Goal: Transaction & Acquisition: Purchase product/service

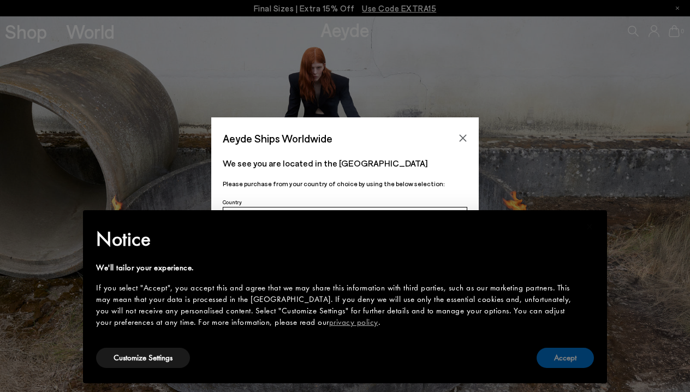
click at [550, 356] on button "Accept" at bounding box center [565, 358] width 57 height 20
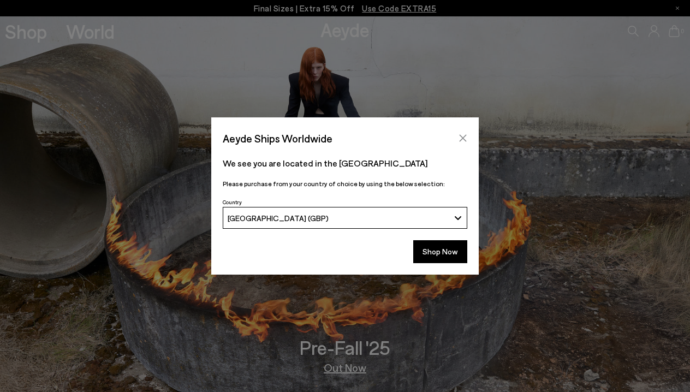
click at [464, 139] on icon "Close" at bounding box center [463, 138] width 7 height 7
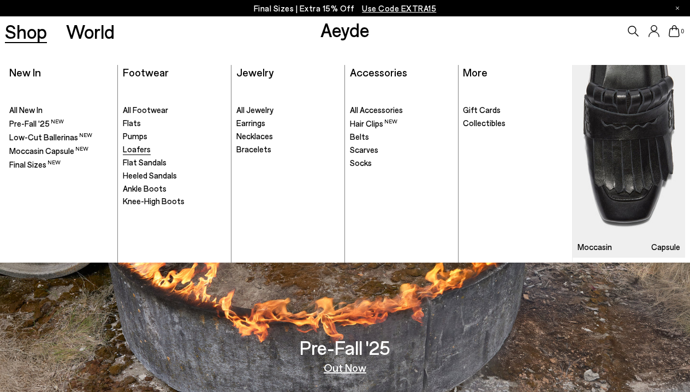
click at [134, 146] on span "Loafers" at bounding box center [137, 149] width 28 height 10
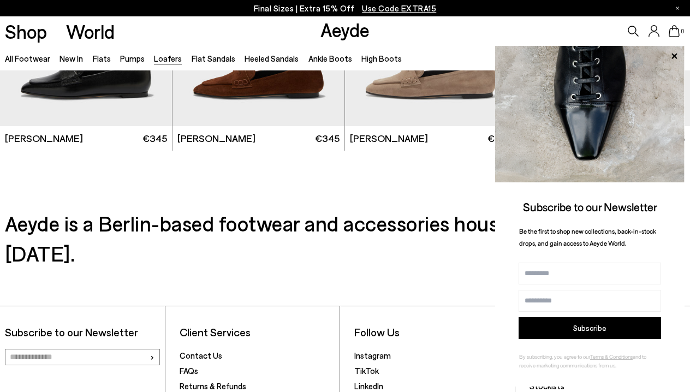
scroll to position [1850, 0]
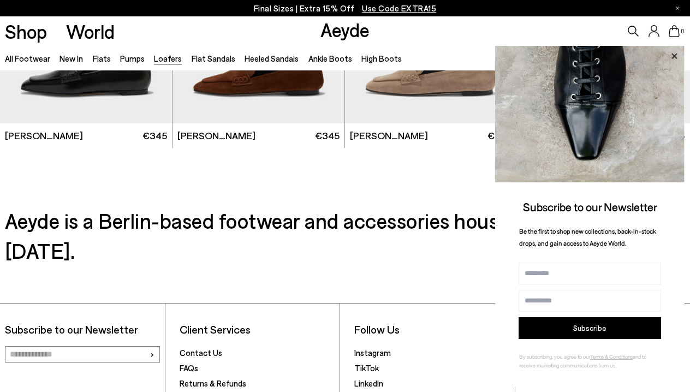
click at [674, 55] on icon at bounding box center [674, 56] width 14 height 14
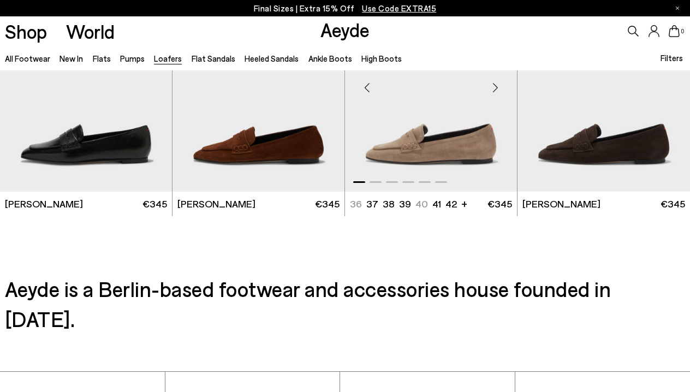
scroll to position [1582, 0]
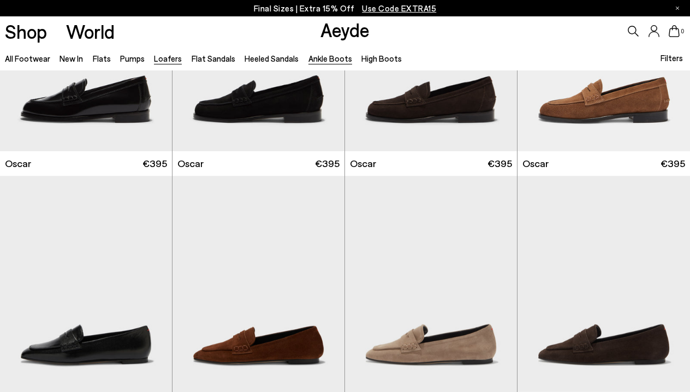
click at [335, 57] on link "Ankle Boots" at bounding box center [331, 59] width 44 height 10
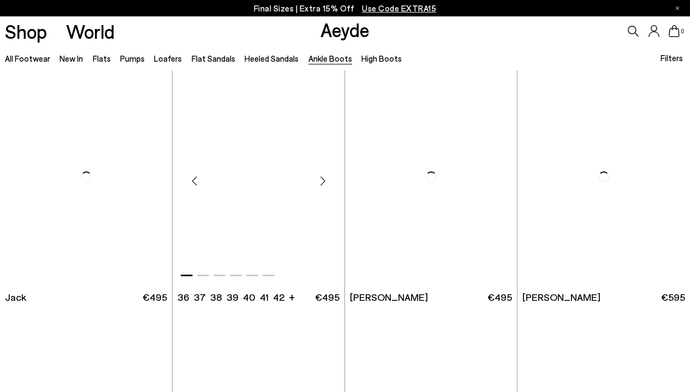
scroll to position [1691, 0]
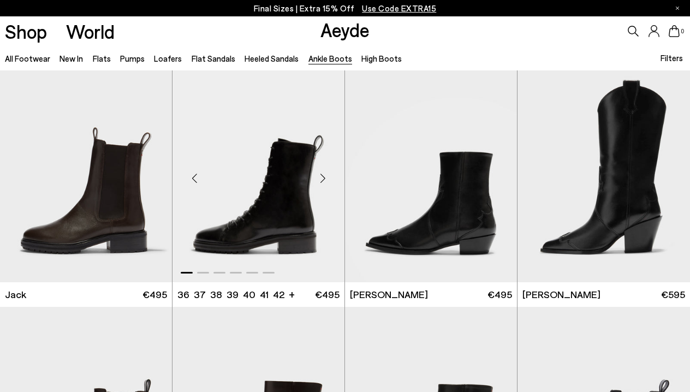
click at [325, 176] on div "Next slide" at bounding box center [322, 178] width 33 height 33
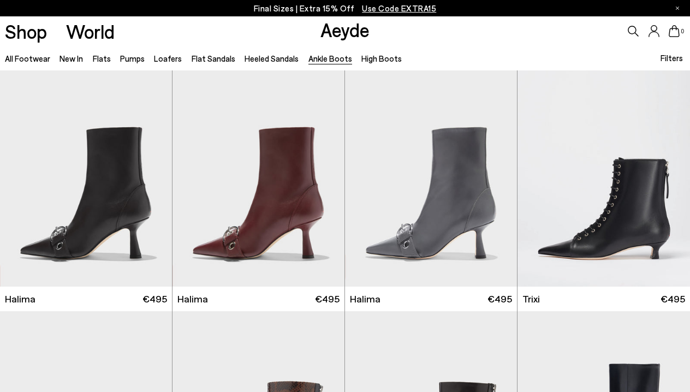
scroll to position [0, 0]
